Goal: Navigation & Orientation: Find specific page/section

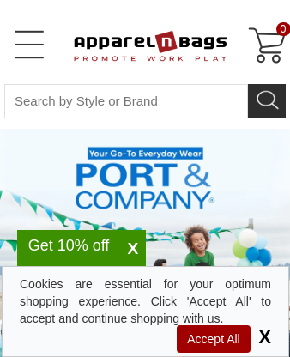
select select "48"
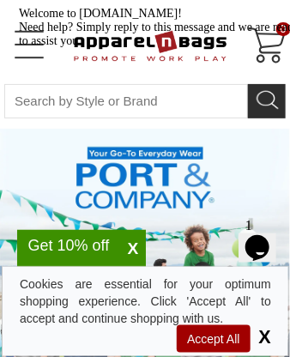
click at [196, 283] on div "Cookies are essential for your optimum shopping experience. Click 'Accept All' …" at bounding box center [146, 302] width 252 height 52
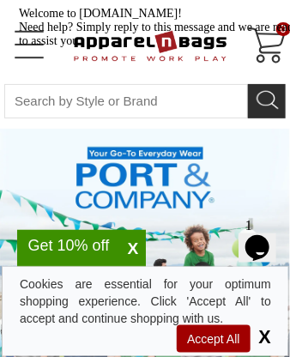
click at [196, 283] on div "Cookies are essential for your optimum shopping experience. Click 'Accept All' …" at bounding box center [146, 302] width 252 height 52
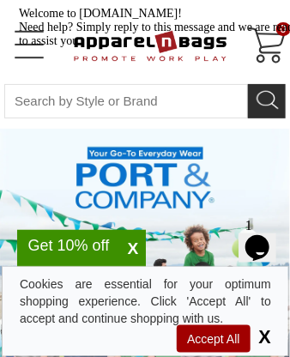
click at [196, 283] on div "Cookies are essential for your optimum shopping experience. Click 'Accept All' …" at bounding box center [146, 302] width 252 height 52
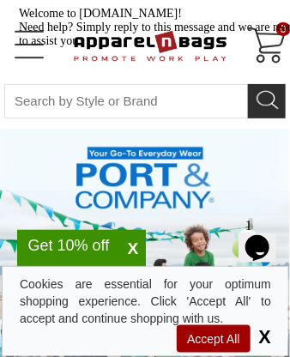
click at [196, 283] on div "Cookies are essential for your optimum shopping experience. Click 'Accept All' …" at bounding box center [146, 302] width 252 height 52
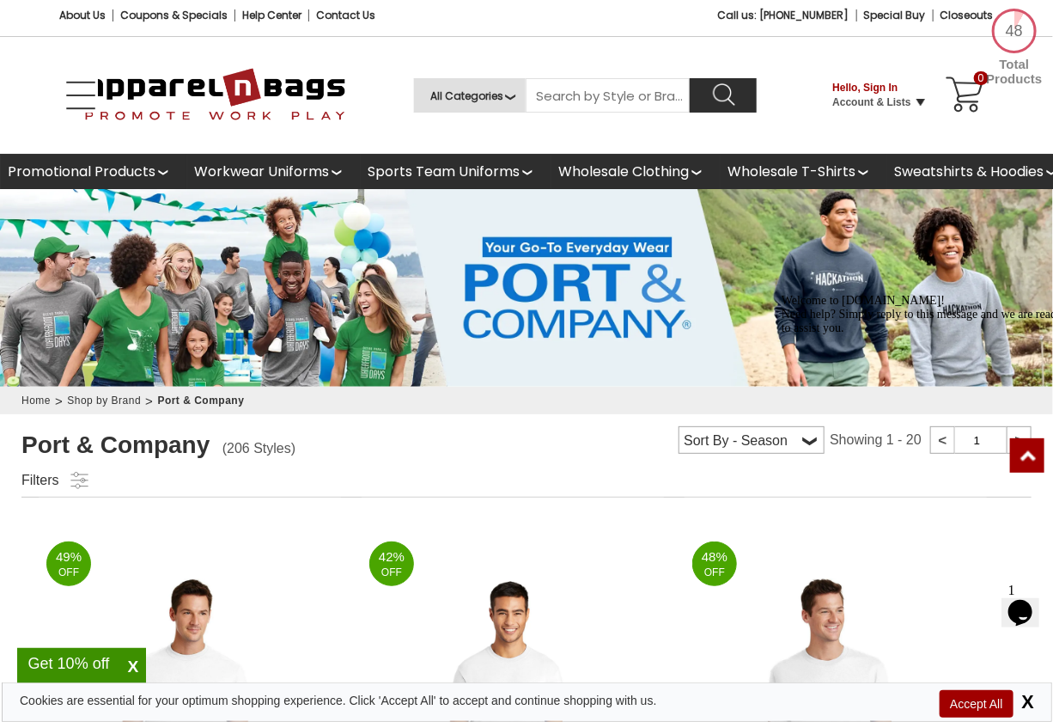
scroll to position [572, 0]
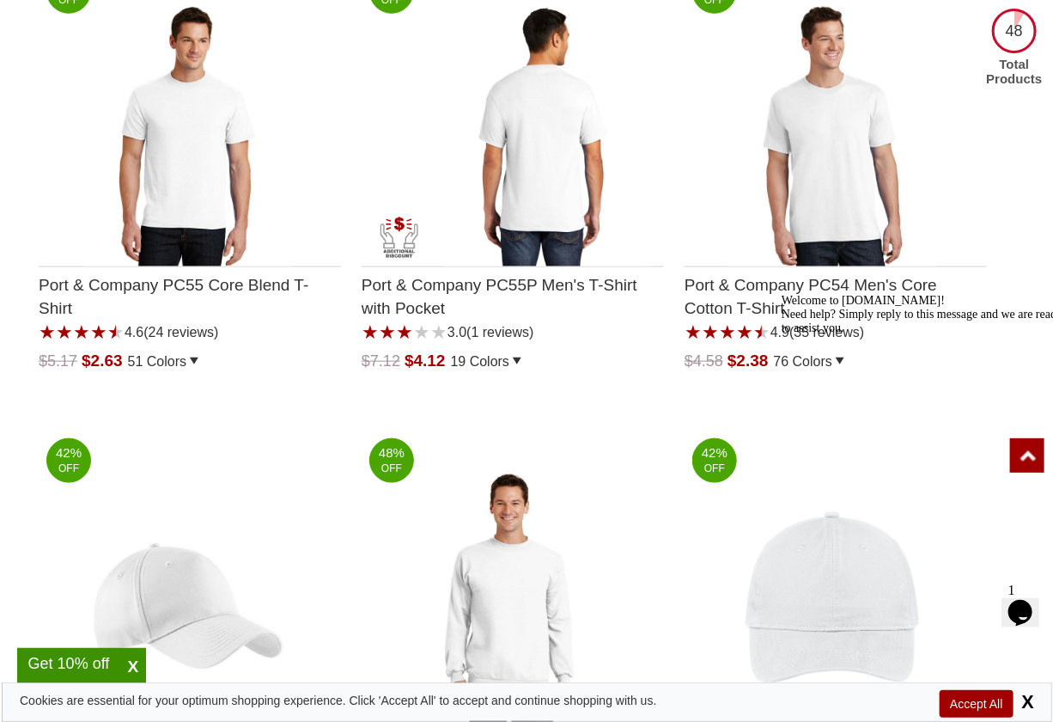
click at [289, 193] on img "Port & Company PC55P Mens T-Shirt with Pocket with a 3.0 Star Rating 1Product R…" at bounding box center [547, 136] width 209 height 261
